Goal: Information Seeking & Learning: Find specific fact

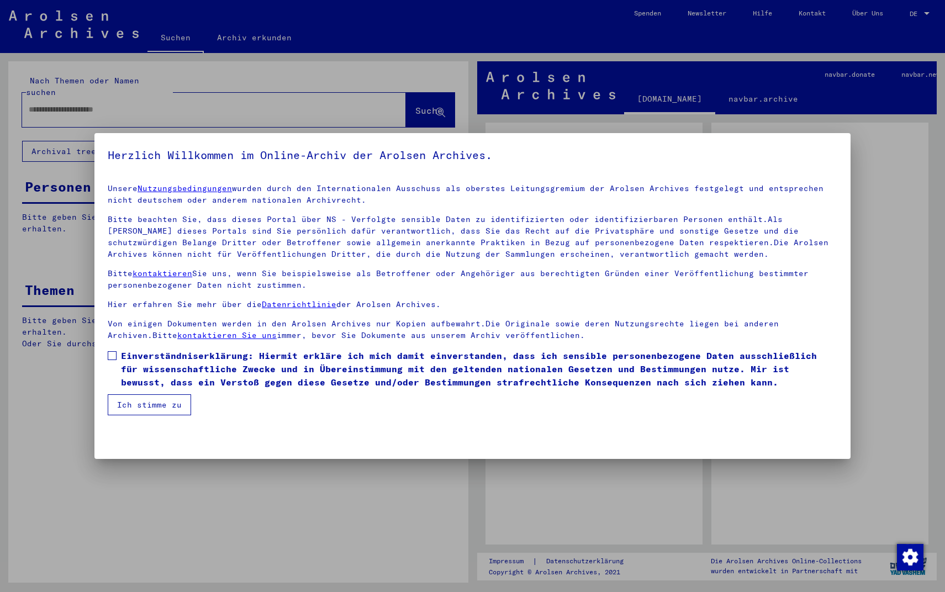
click at [117, 355] on span at bounding box center [112, 355] width 9 height 9
click at [141, 405] on button "Ich stimme zu" at bounding box center [149, 404] width 83 height 21
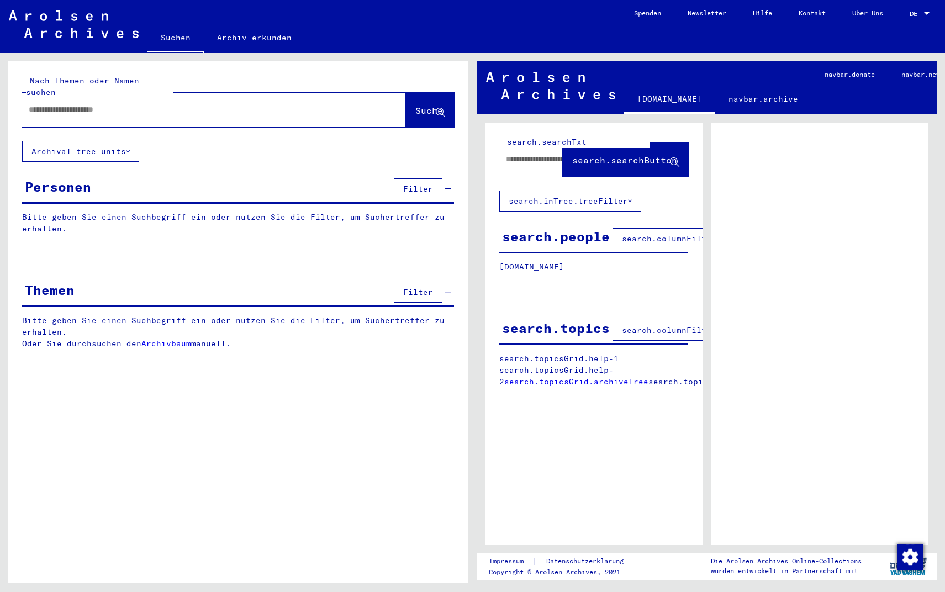
click at [93, 104] on input "text" at bounding box center [204, 110] width 351 height 12
type input "**********"
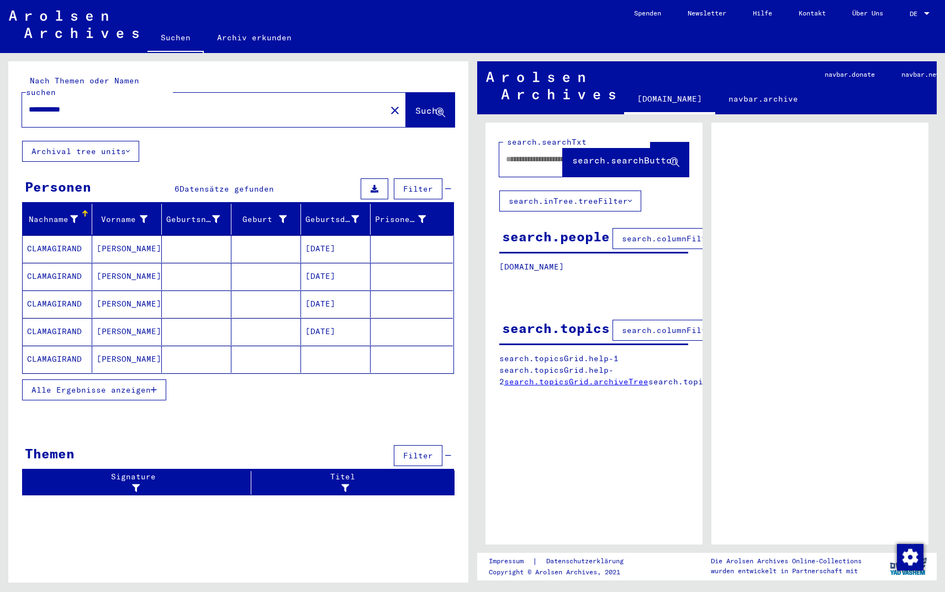
click at [112, 385] on span "Alle Ergebnisse anzeigen" at bounding box center [90, 390] width 119 height 10
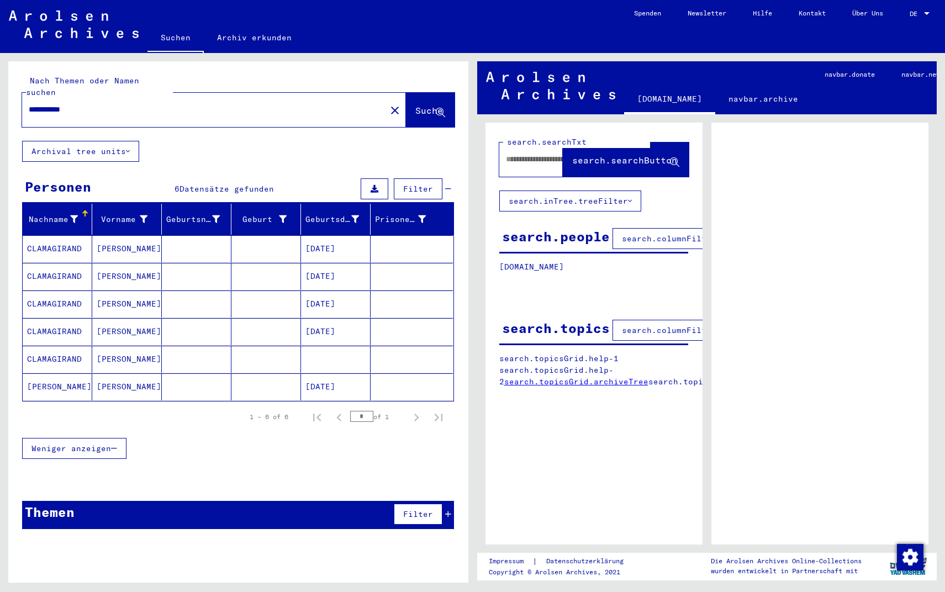
click at [69, 321] on mat-cell "CLAMAGIRAND" at bounding box center [58, 331] width 70 height 27
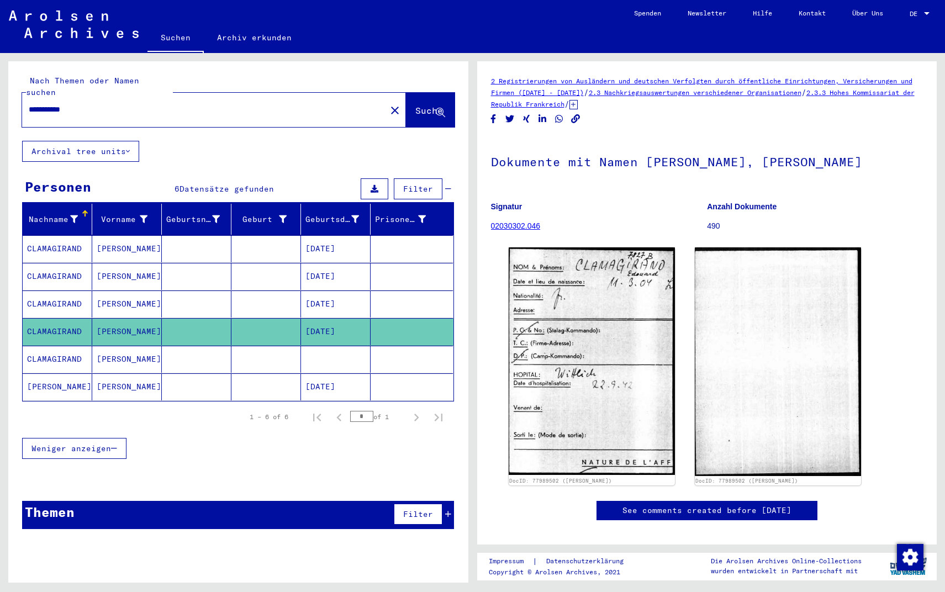
click at [60, 348] on mat-cell "CLAMAGIRAND" at bounding box center [58, 359] width 70 height 27
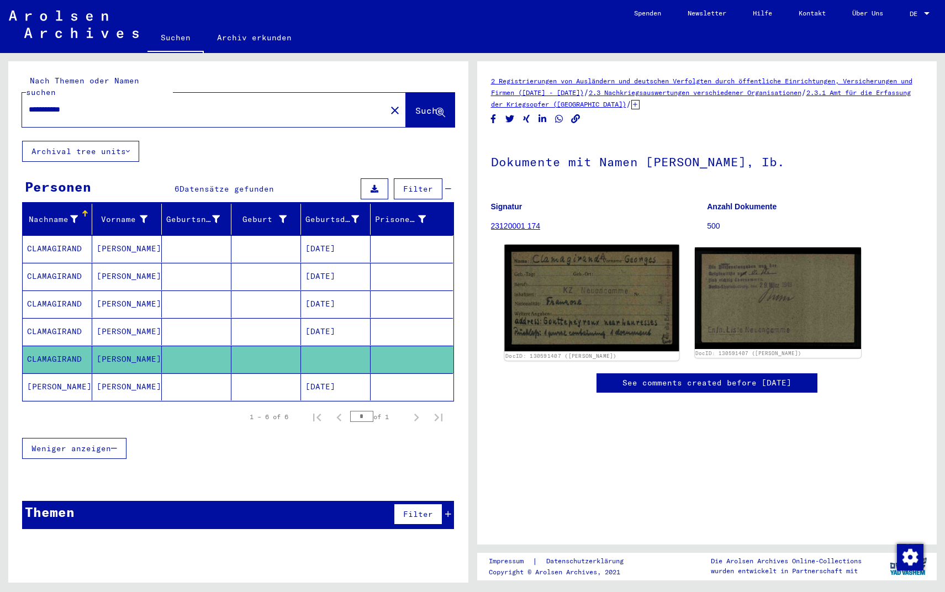
click at [599, 313] on img at bounding box center [591, 298] width 175 height 107
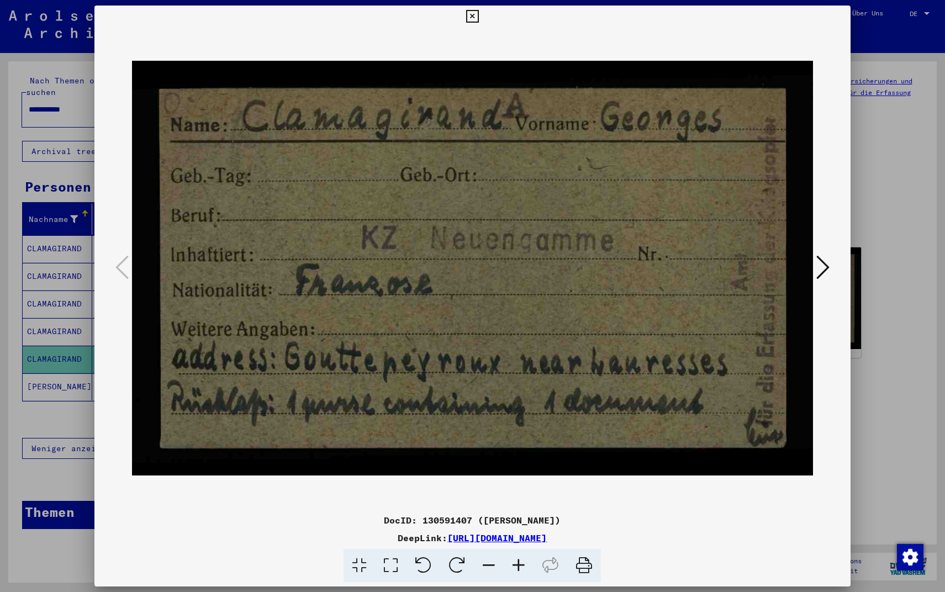
click at [817, 273] on icon at bounding box center [822, 267] width 13 height 27
